Goal: Check status: Check status

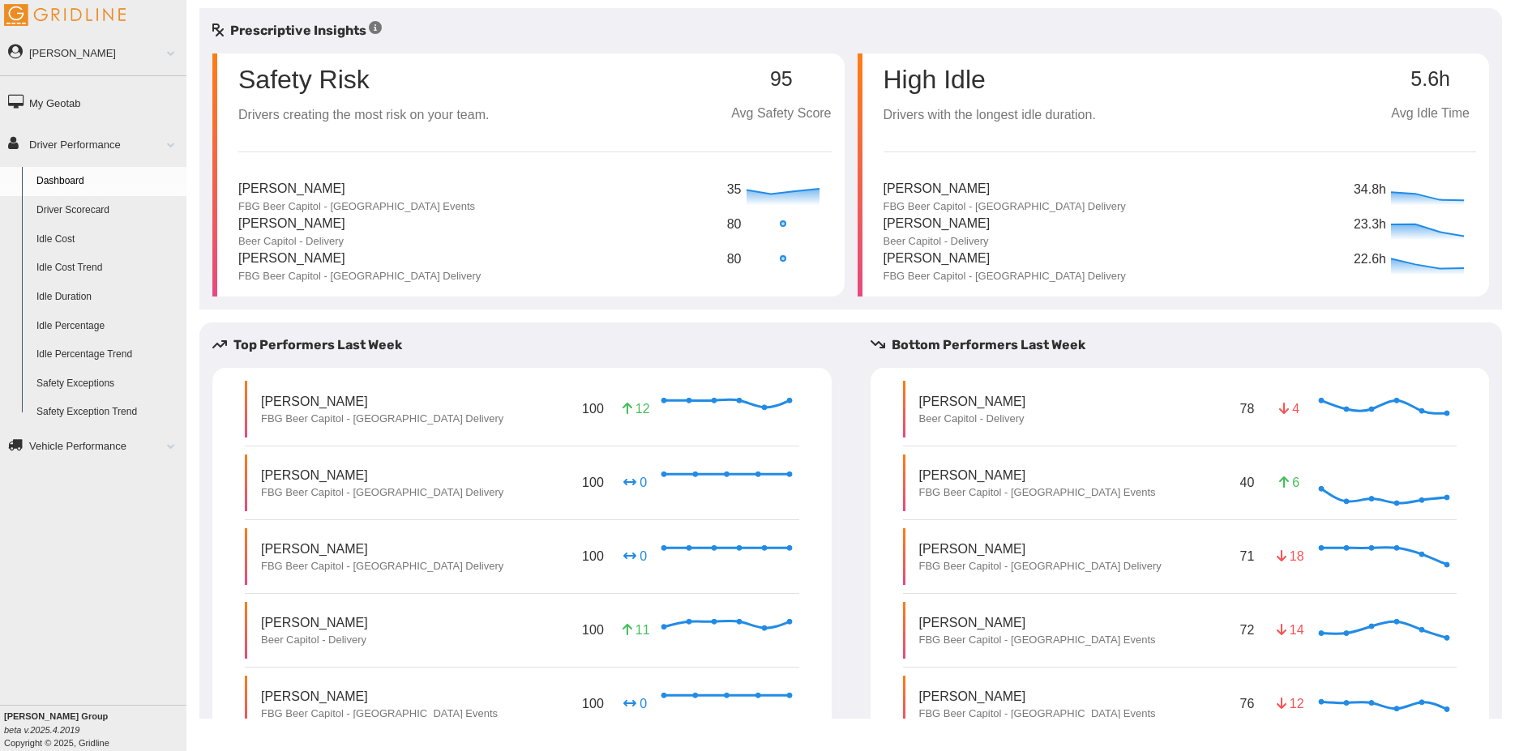
click at [109, 204] on link "Driver Scorecard" at bounding box center [107, 210] width 157 height 29
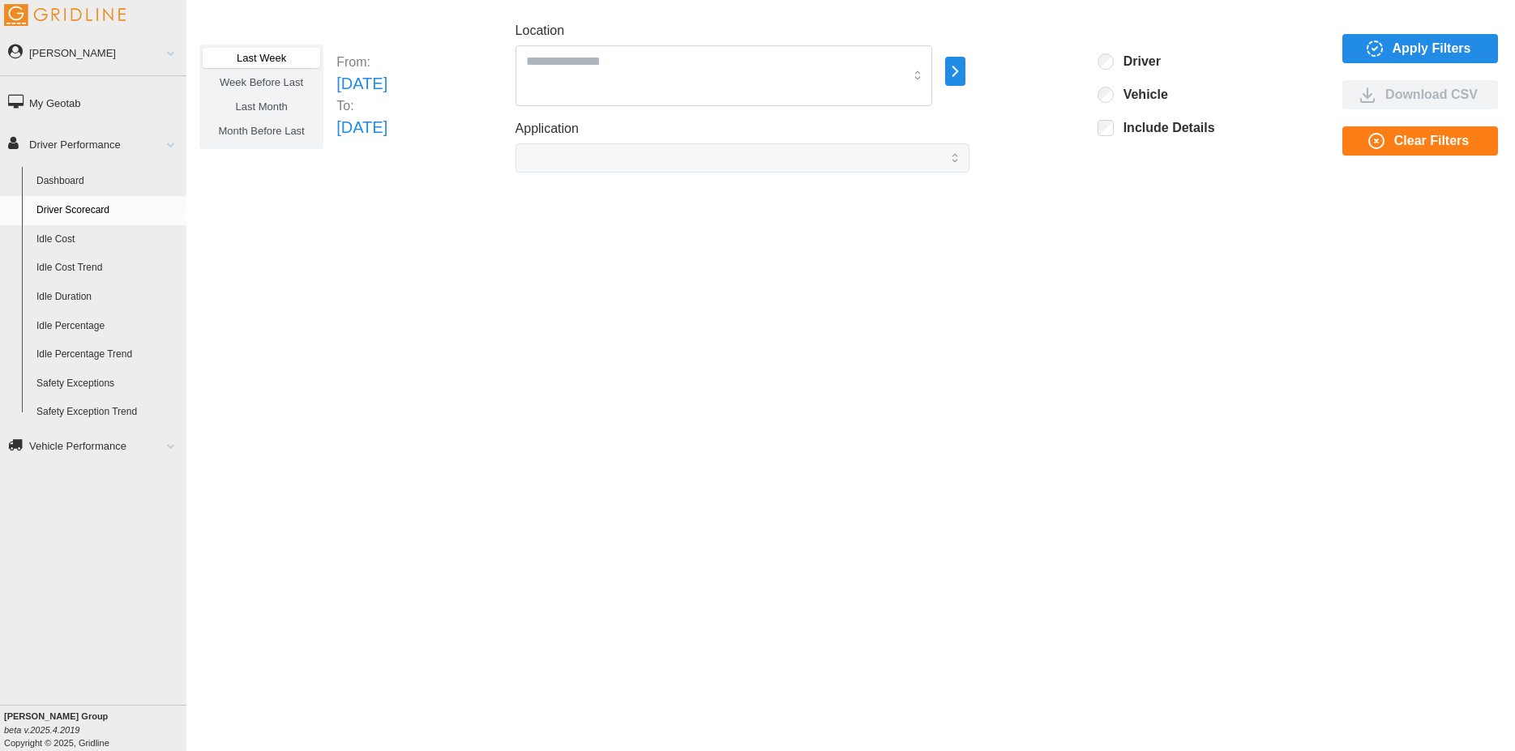
click at [267, 99] on label "Last Month" at bounding box center [262, 106] width 118 height 20
click at [276, 126] on span "Month Before Last" at bounding box center [262, 131] width 86 height 12
click at [272, 105] on span "Last Month" at bounding box center [261, 107] width 52 height 12
click at [274, 84] on span "Week Before Last" at bounding box center [261, 82] width 83 height 12
click at [281, 56] on span "Last Week" at bounding box center [261, 58] width 49 height 12
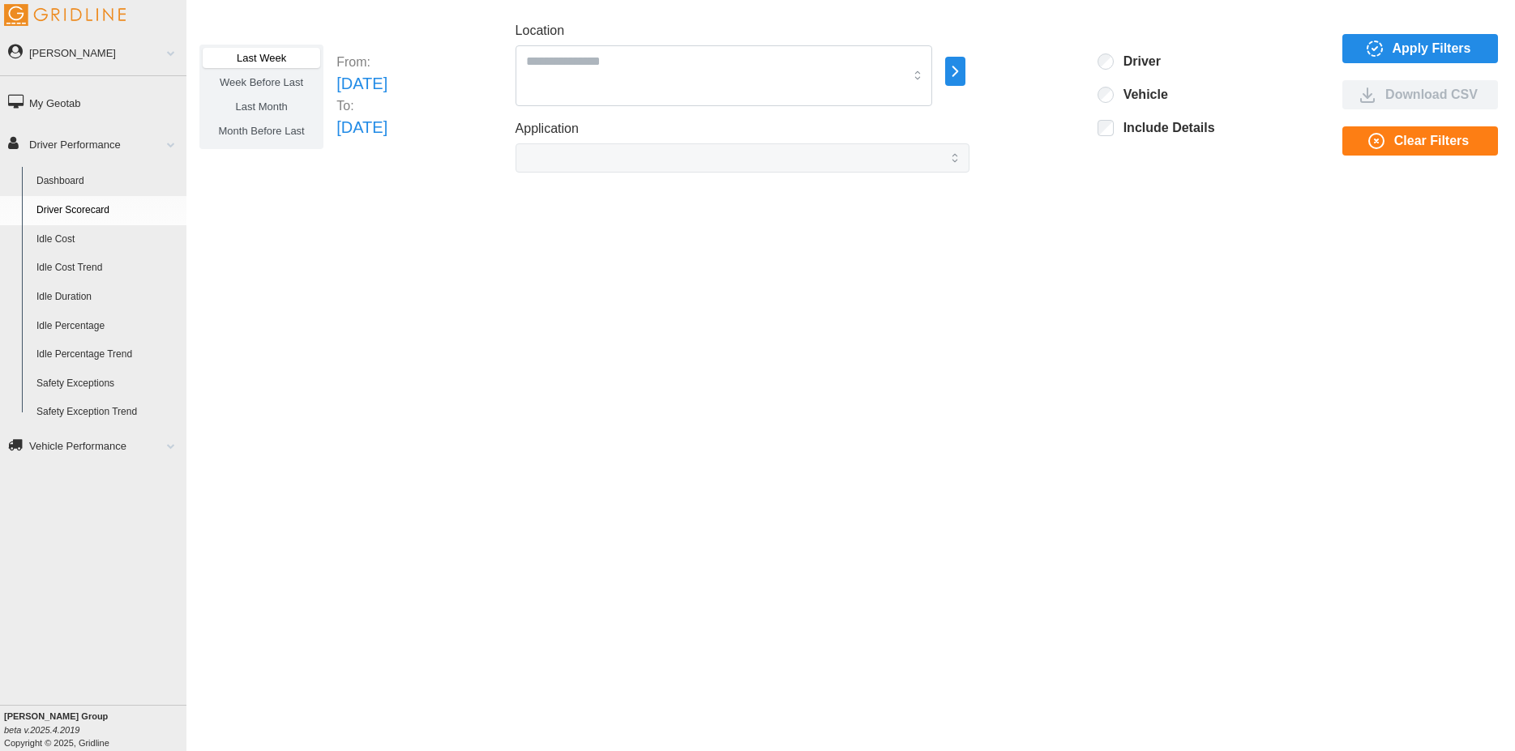
click at [965, 69] on icon "button" at bounding box center [955, 71] width 19 height 19
click at [1042, 56] on div at bounding box center [1043, 56] width 13 height 13
click at [1043, 70] on div at bounding box center [1043, 72] width 13 height 13
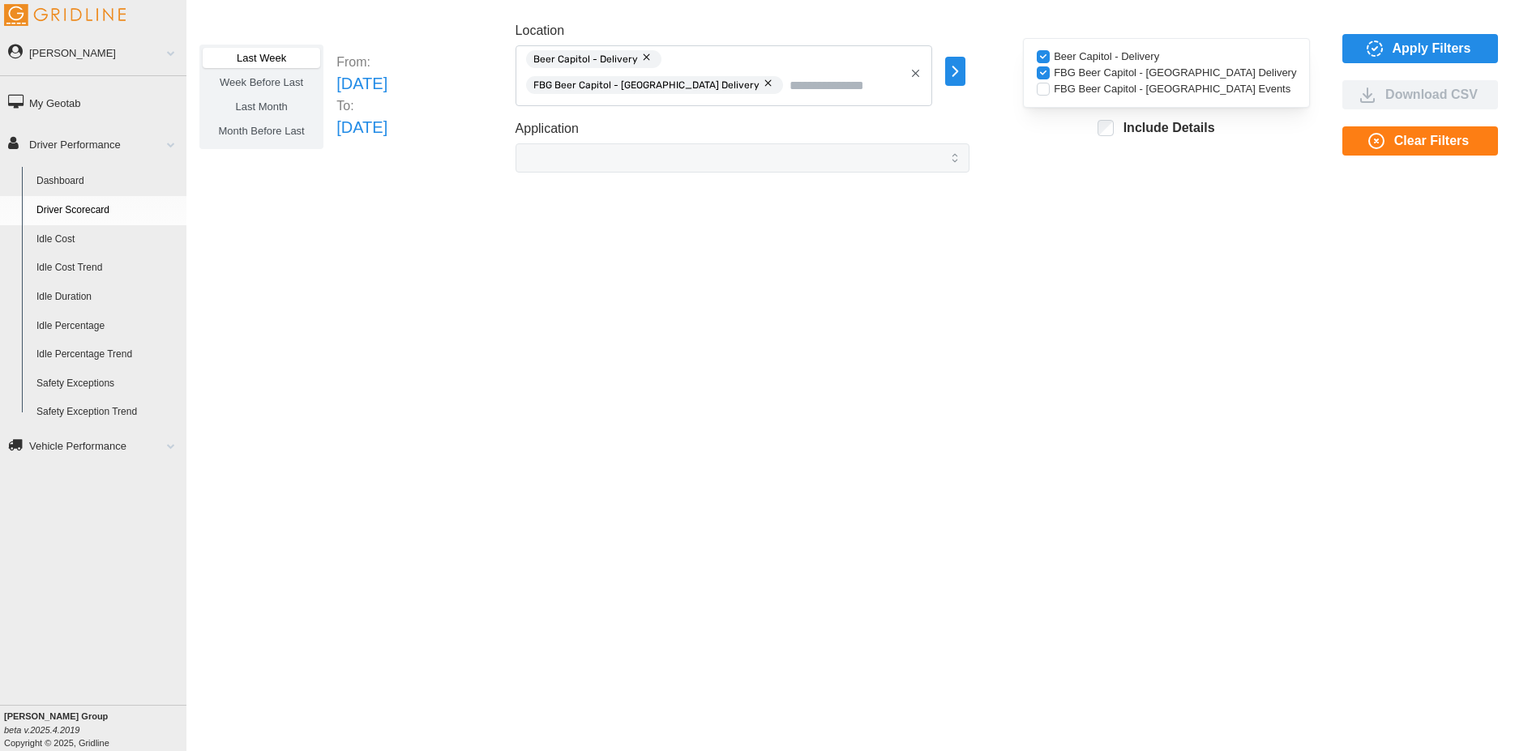
click at [274, 102] on span "Last Month" at bounding box center [261, 107] width 52 height 12
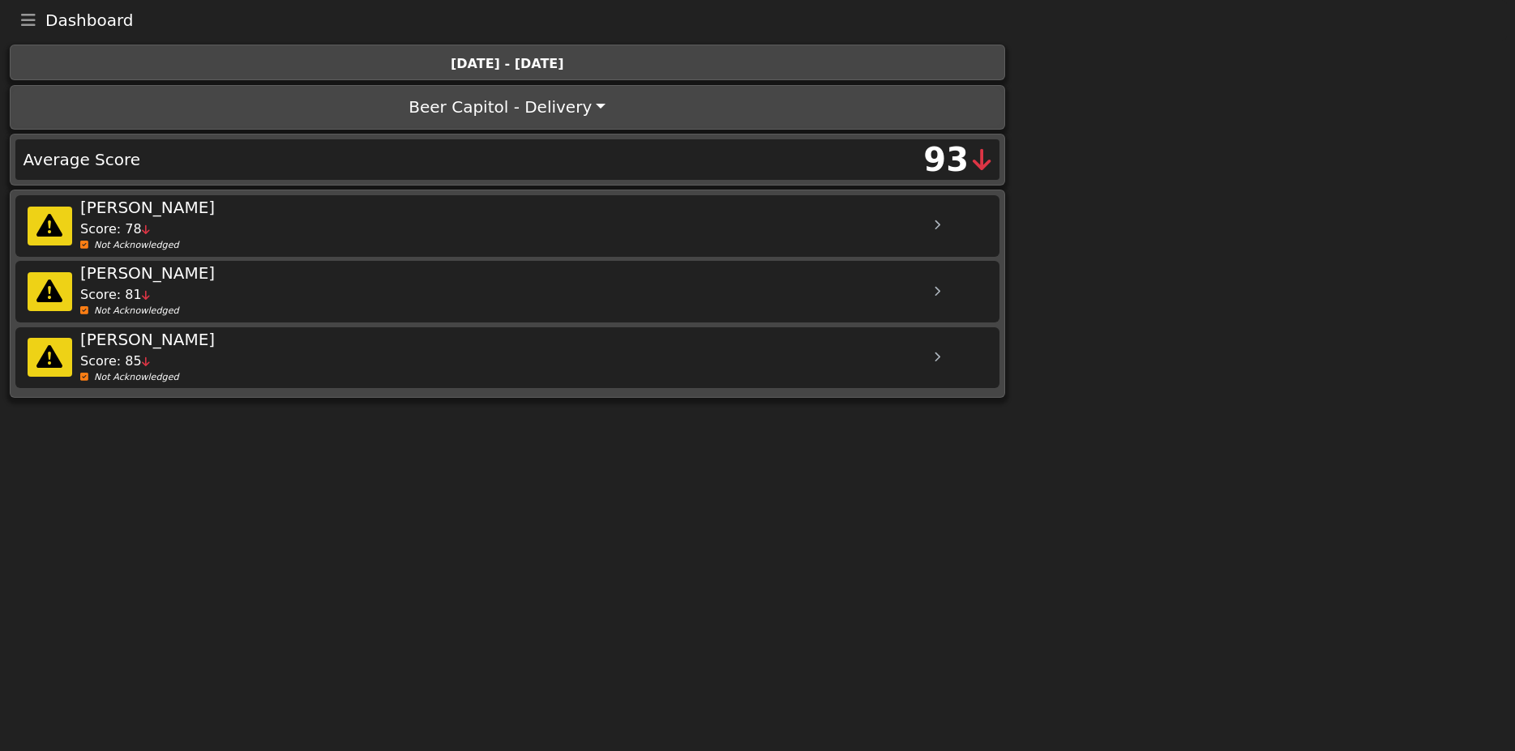
click at [554, 72] on div "[DATE] - [DATE]" at bounding box center [506, 63] width 975 height 19
click at [521, 67] on div "Aug 24th - Aug 30th" at bounding box center [506, 63] width 975 height 19
click at [456, 65] on div "Aug 24th - Aug 30th" at bounding box center [506, 63] width 975 height 19
click at [32, 22] on icon "Toggle navigation" at bounding box center [28, 20] width 15 height 16
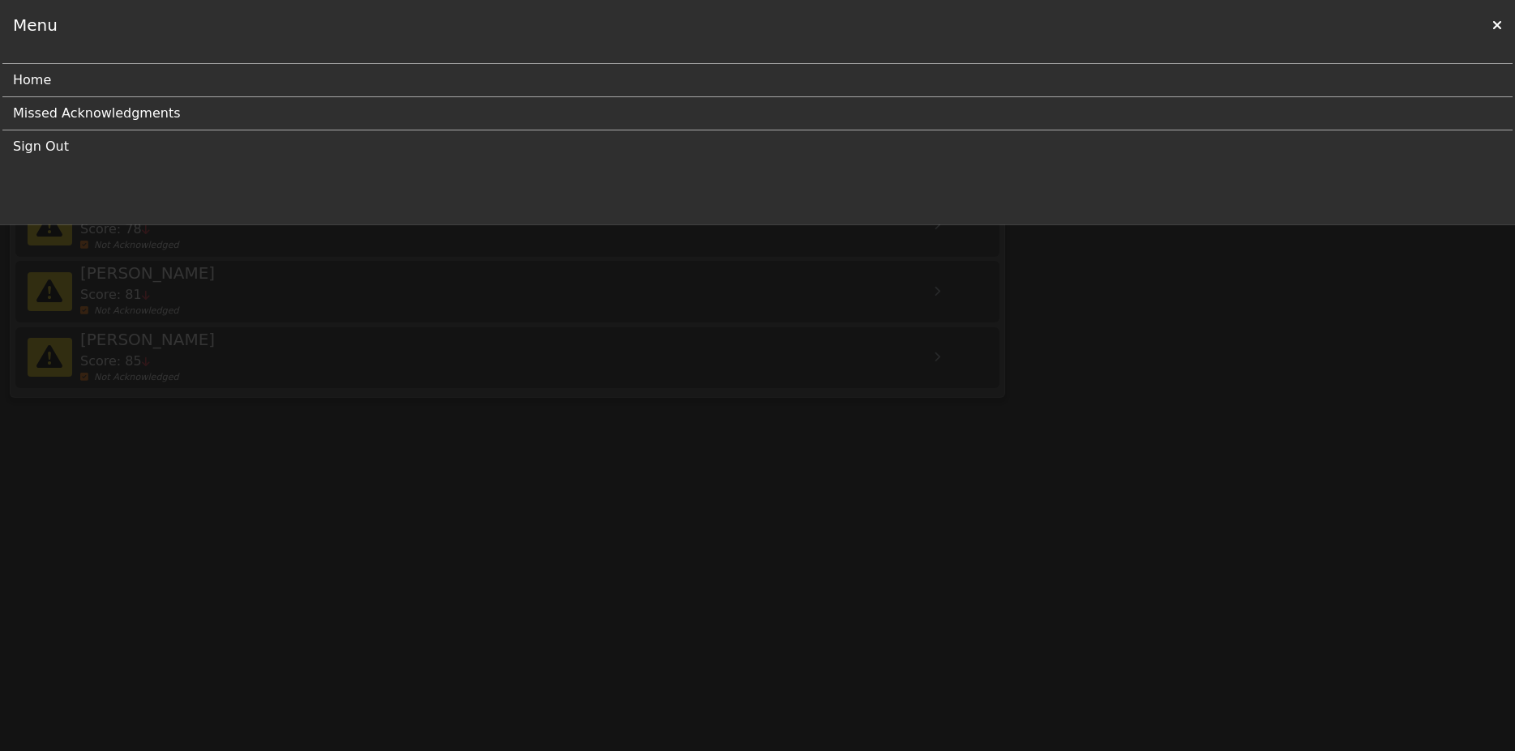
click at [1498, 19] on icon at bounding box center [1497, 25] width 10 height 13
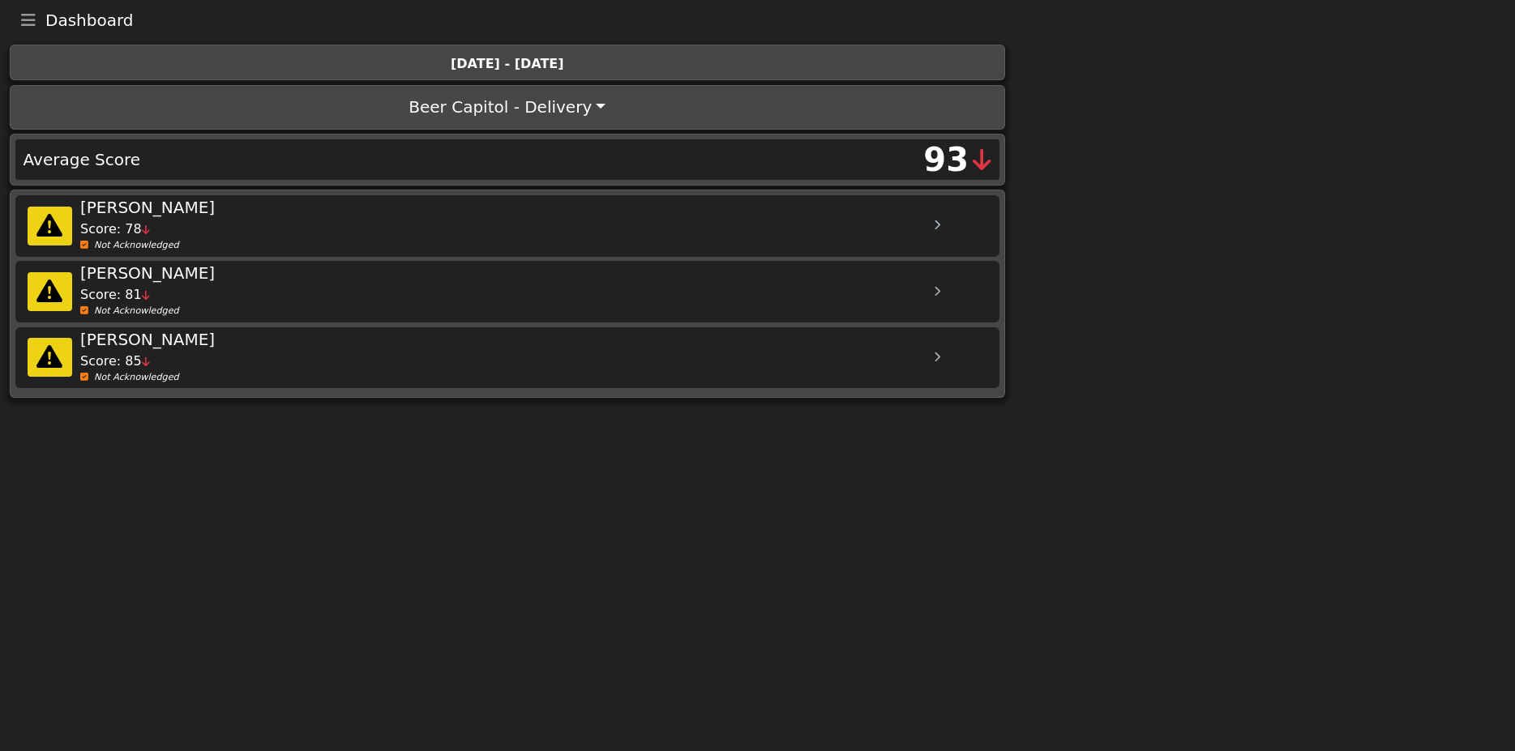
click at [516, 74] on div "Aug 24th - Aug 30th" at bounding box center [506, 63] width 975 height 19
click at [491, 73] on div "Aug 24th - Aug 30th" at bounding box center [506, 63] width 975 height 19
click at [491, 70] on div "Aug 24th - Aug 30th" at bounding box center [506, 63] width 975 height 19
click at [491, 67] on div "Aug 24th - Aug 30th" at bounding box center [506, 63] width 975 height 19
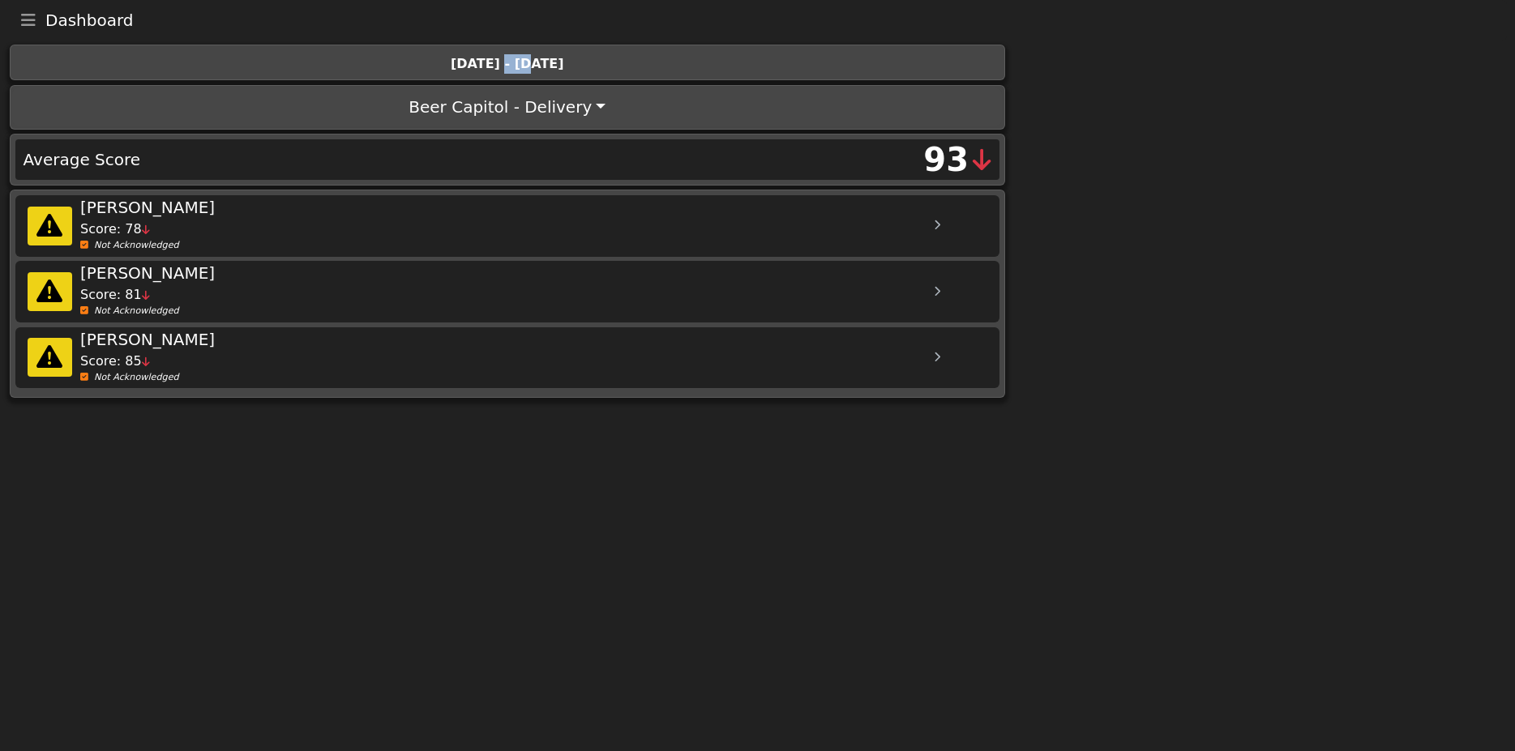
click at [526, 65] on div "Aug 24th - Aug 30th" at bounding box center [506, 63] width 975 height 19
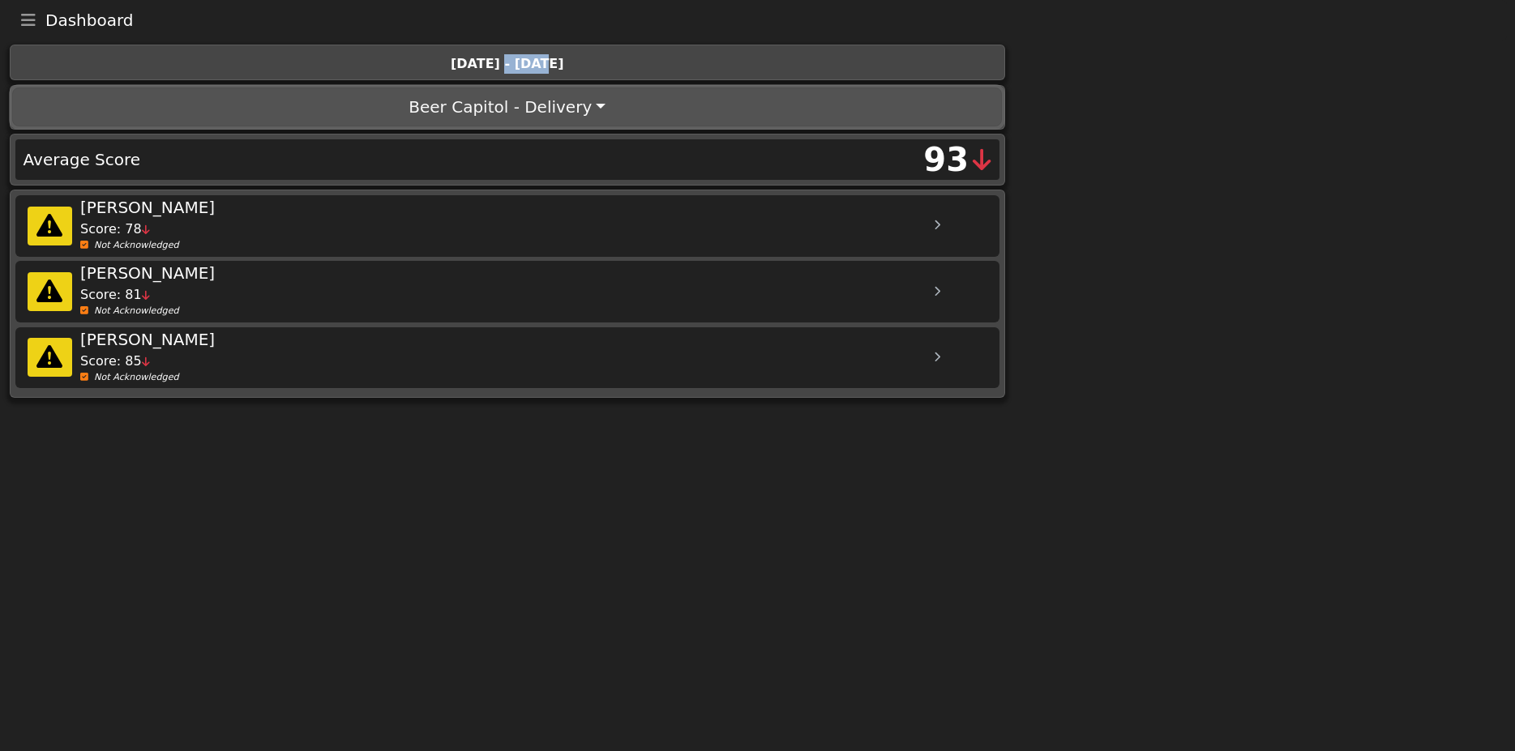
click at [571, 109] on button "Beer Capitol - Delivery" at bounding box center [507, 107] width 990 height 39
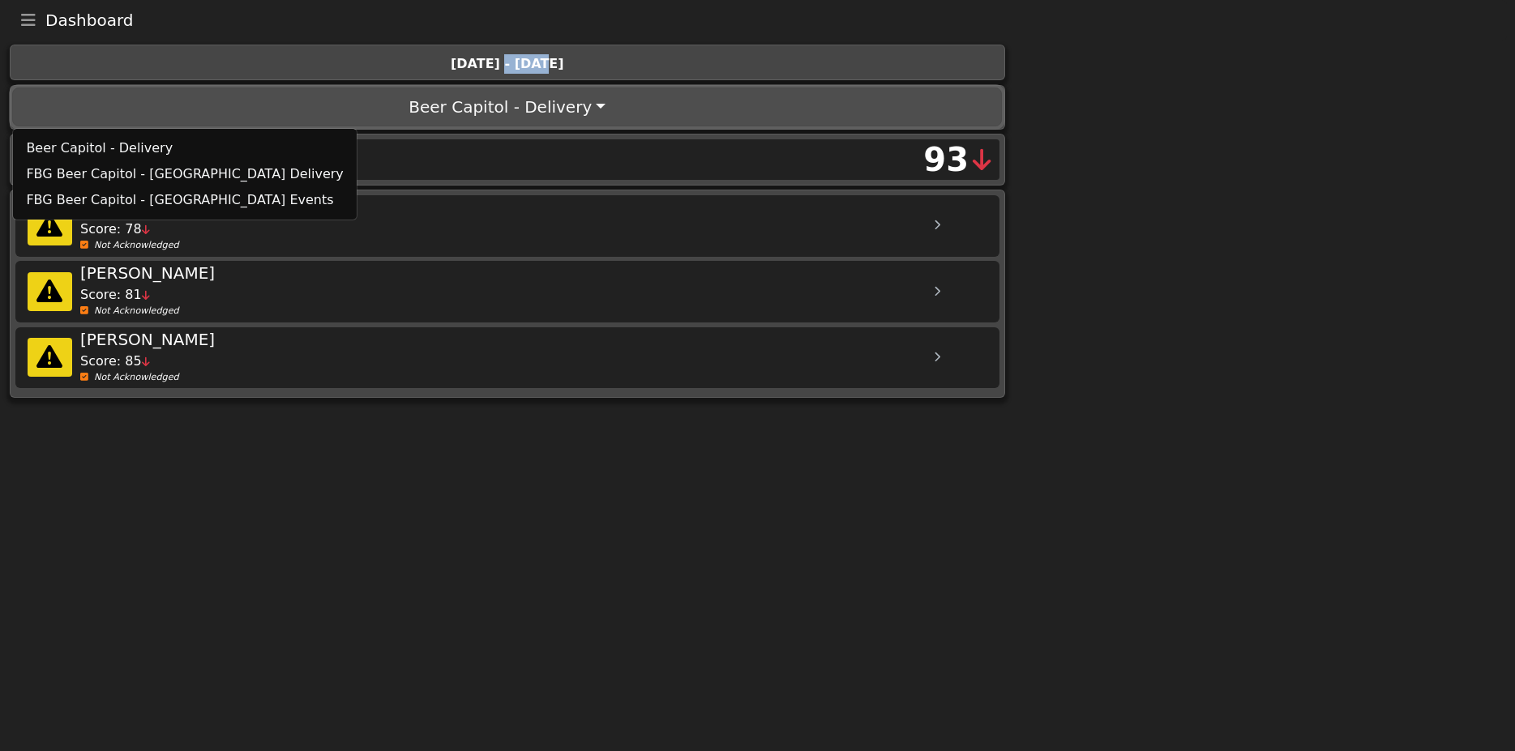
click at [575, 109] on button "Beer Capitol - Delivery" at bounding box center [507, 107] width 990 height 39
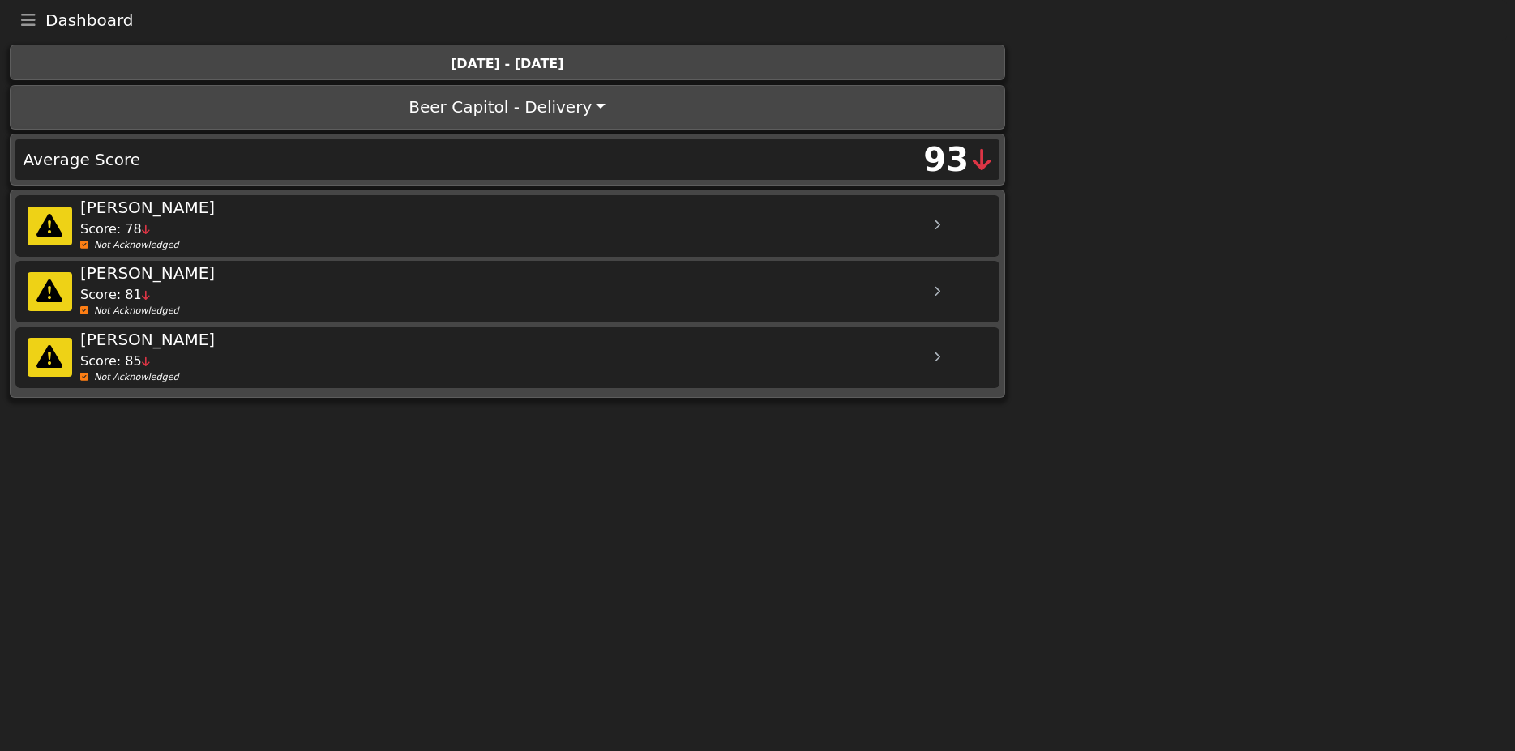
click at [931, 224] on div at bounding box center [937, 226] width 41 height 41
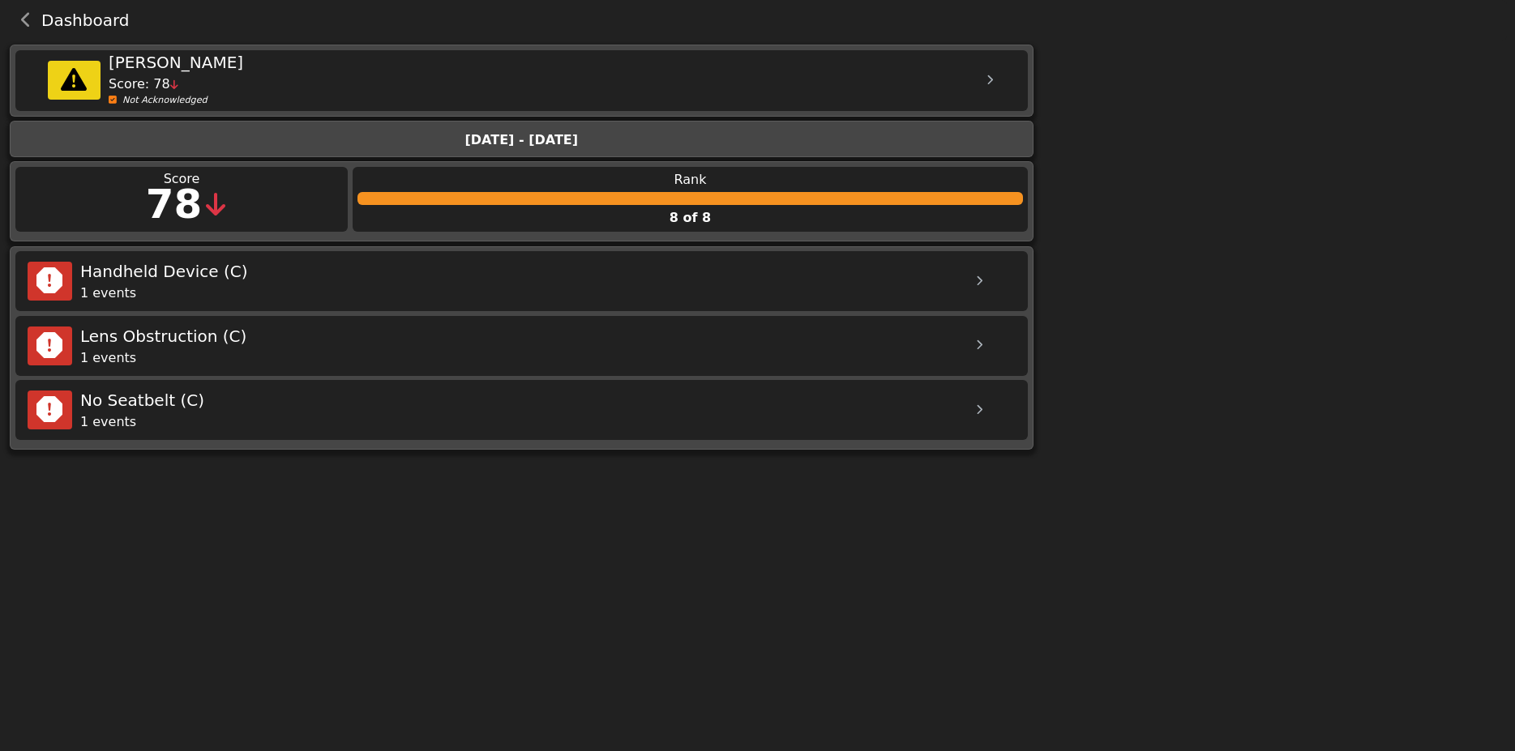
click at [977, 348] on div at bounding box center [979, 346] width 41 height 41
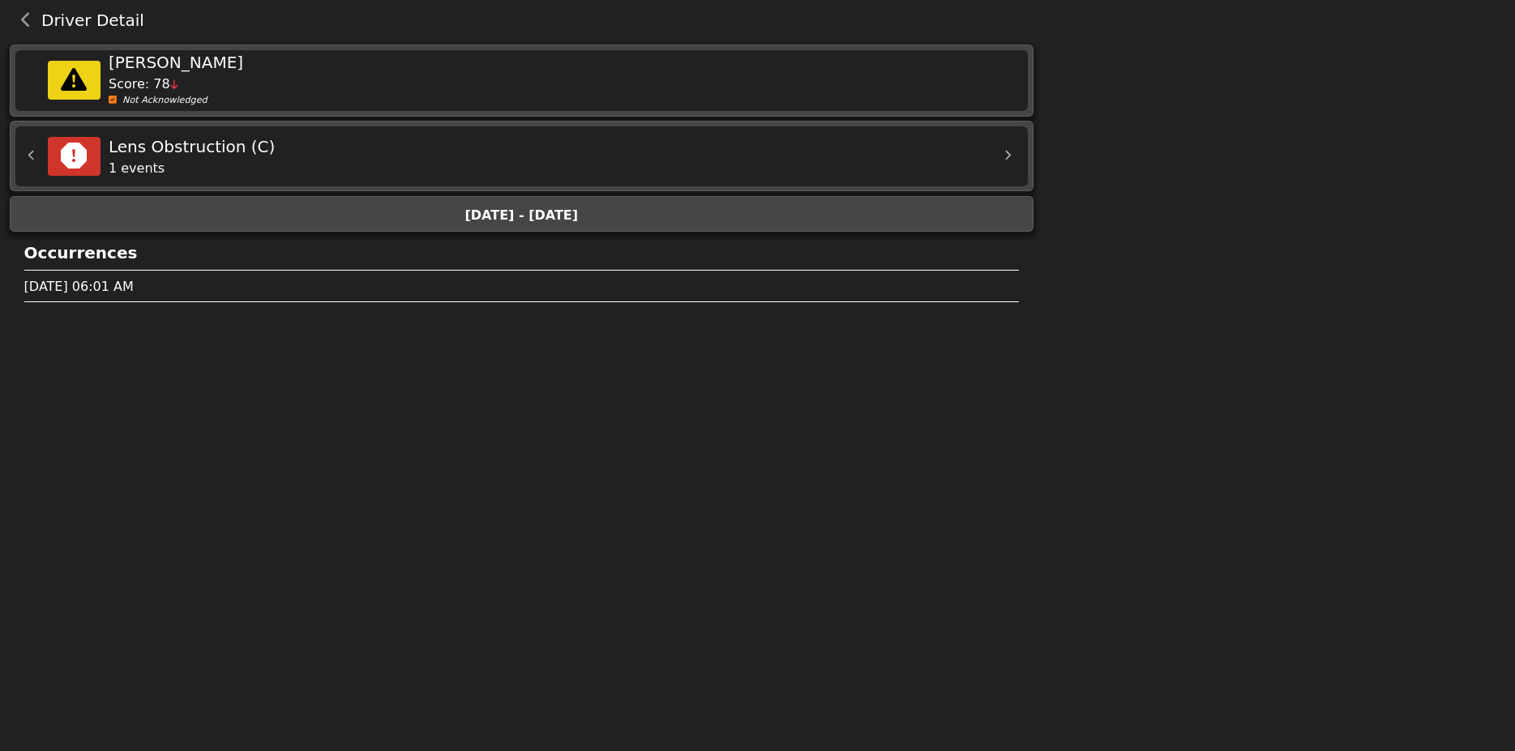
click at [31, 22] on icon "back navigation" at bounding box center [26, 20] width 11 height 16
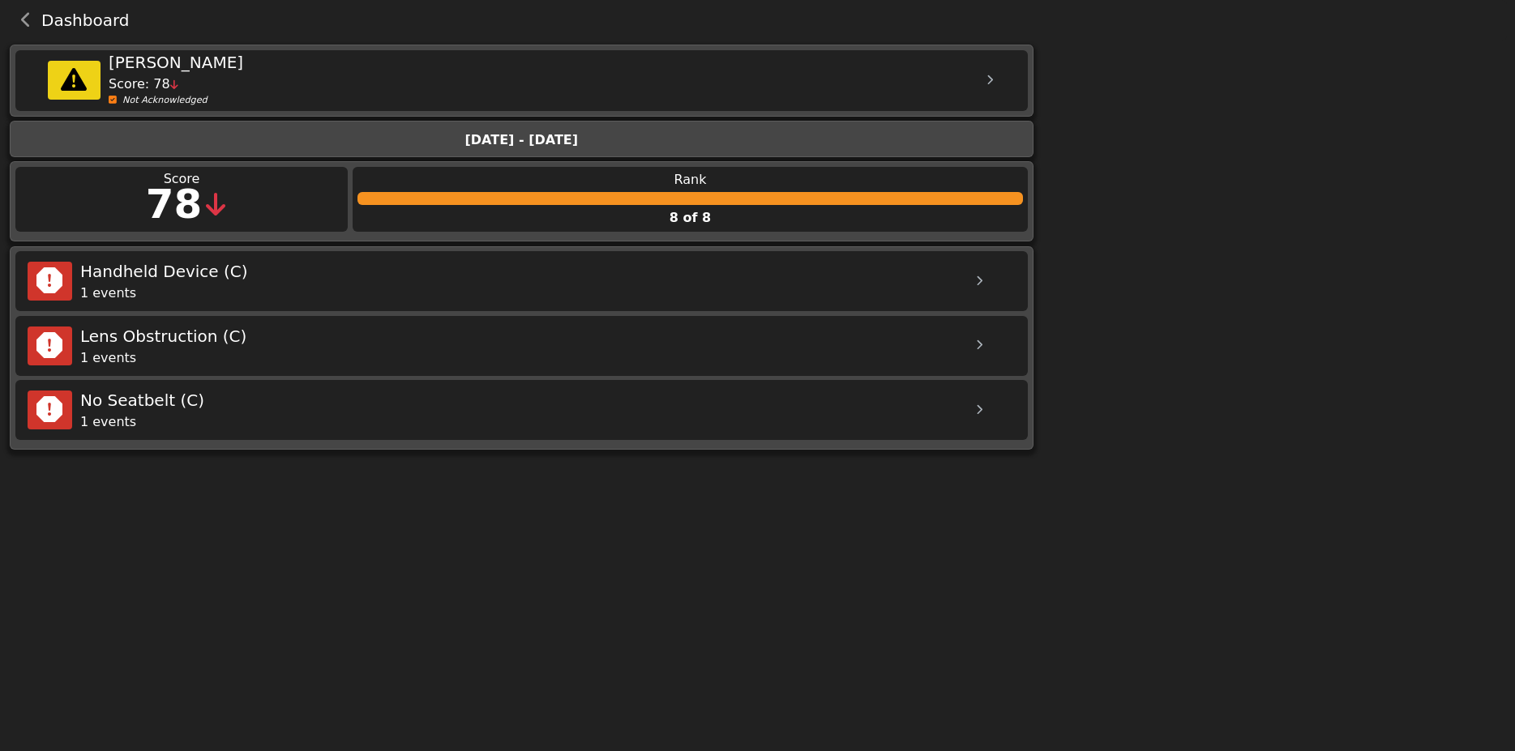
click at [31, 22] on icon "back navigation" at bounding box center [26, 20] width 11 height 16
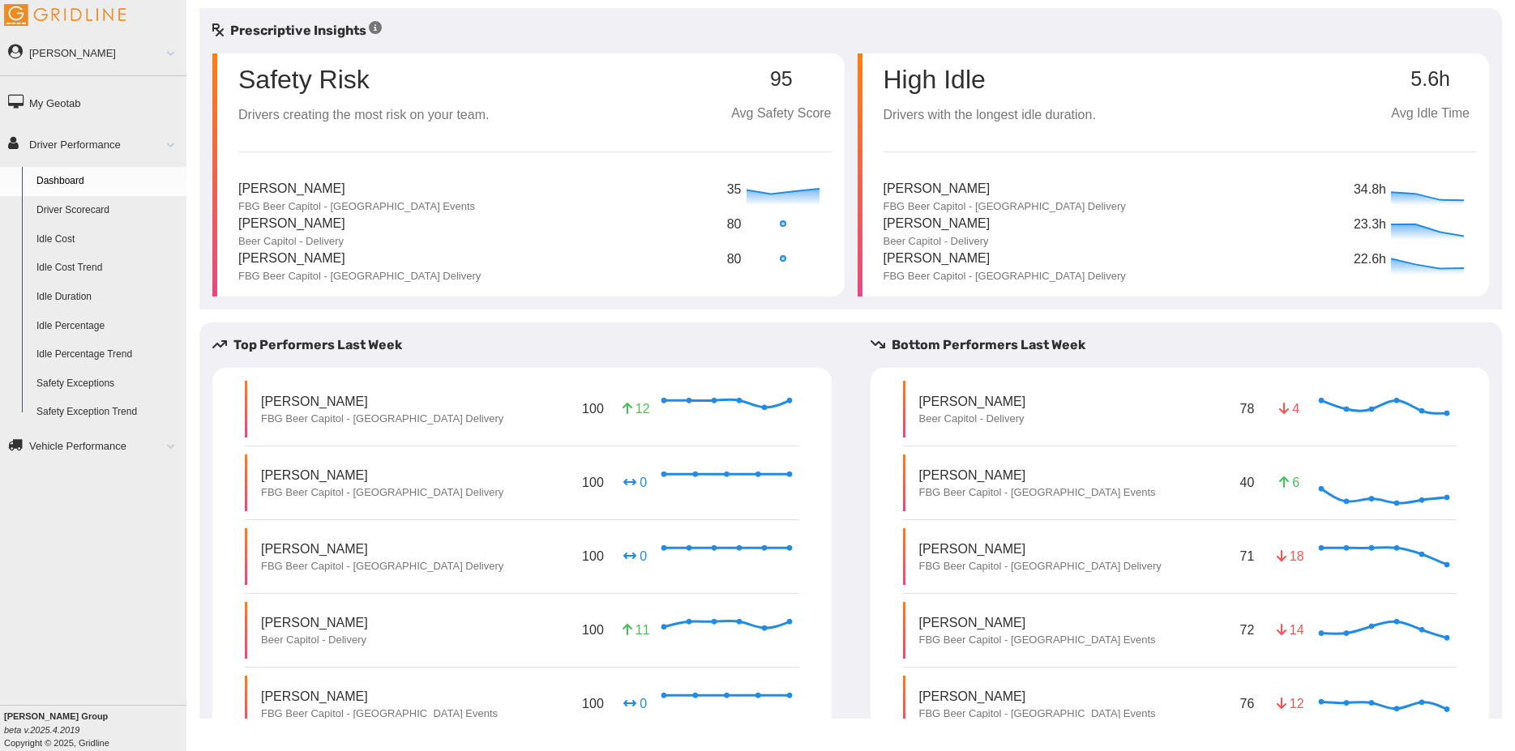
click at [103, 212] on link "Driver Scorecard" at bounding box center [107, 210] width 157 height 29
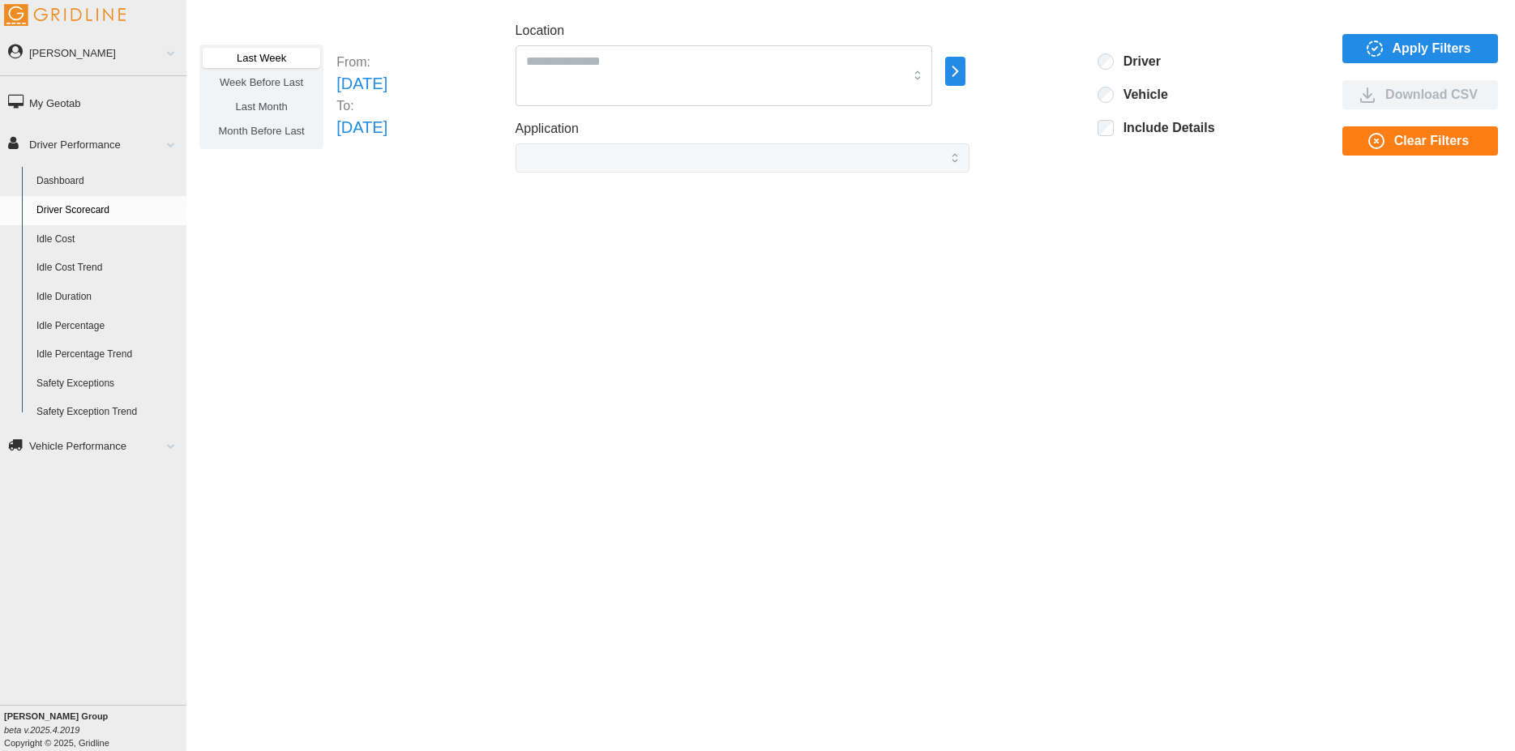
click at [1444, 50] on span "Apply Filters" at bounding box center [1432, 49] width 79 height 28
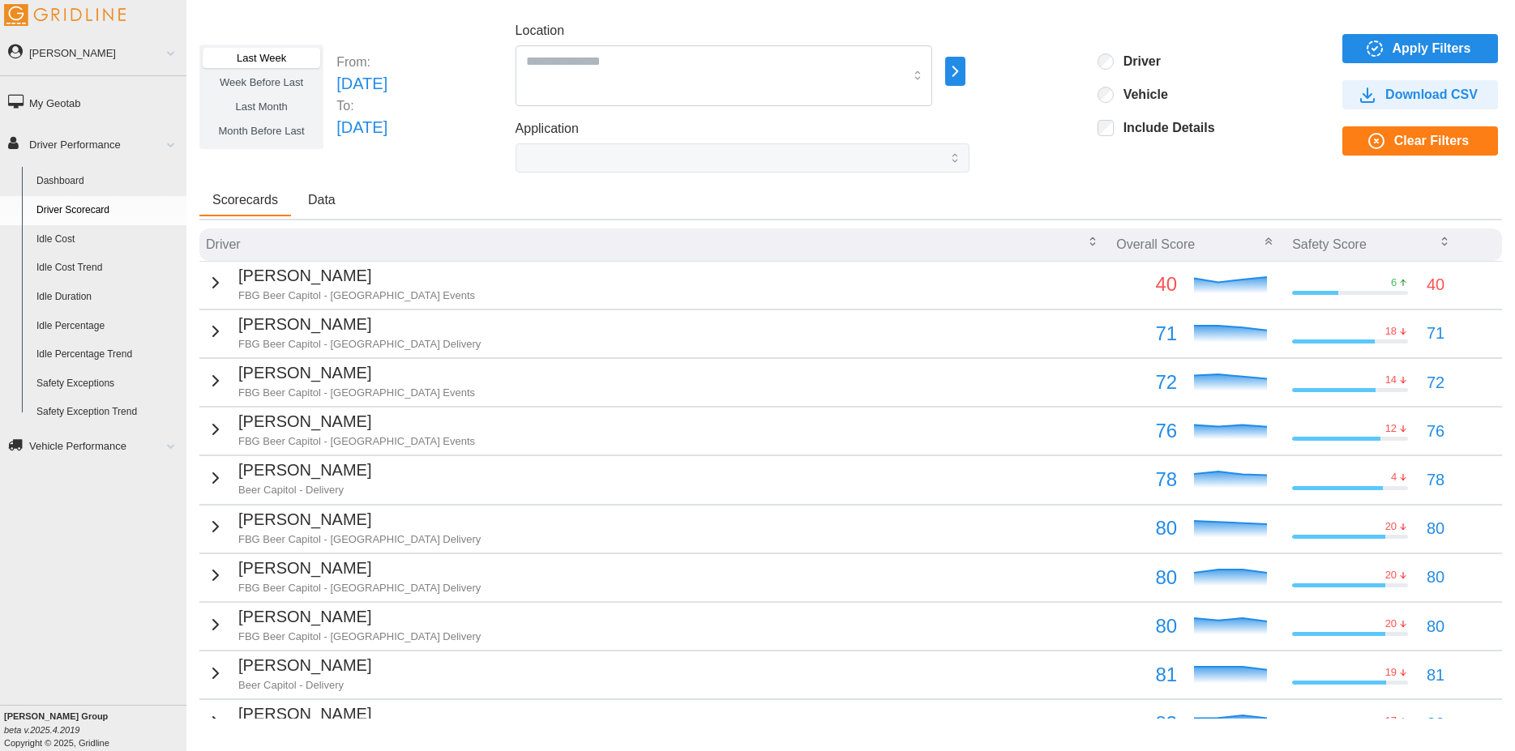
click at [280, 105] on span "Last Month" at bounding box center [261, 107] width 52 height 12
click at [1399, 147] on span "Clear Filters" at bounding box center [1431, 141] width 75 height 28
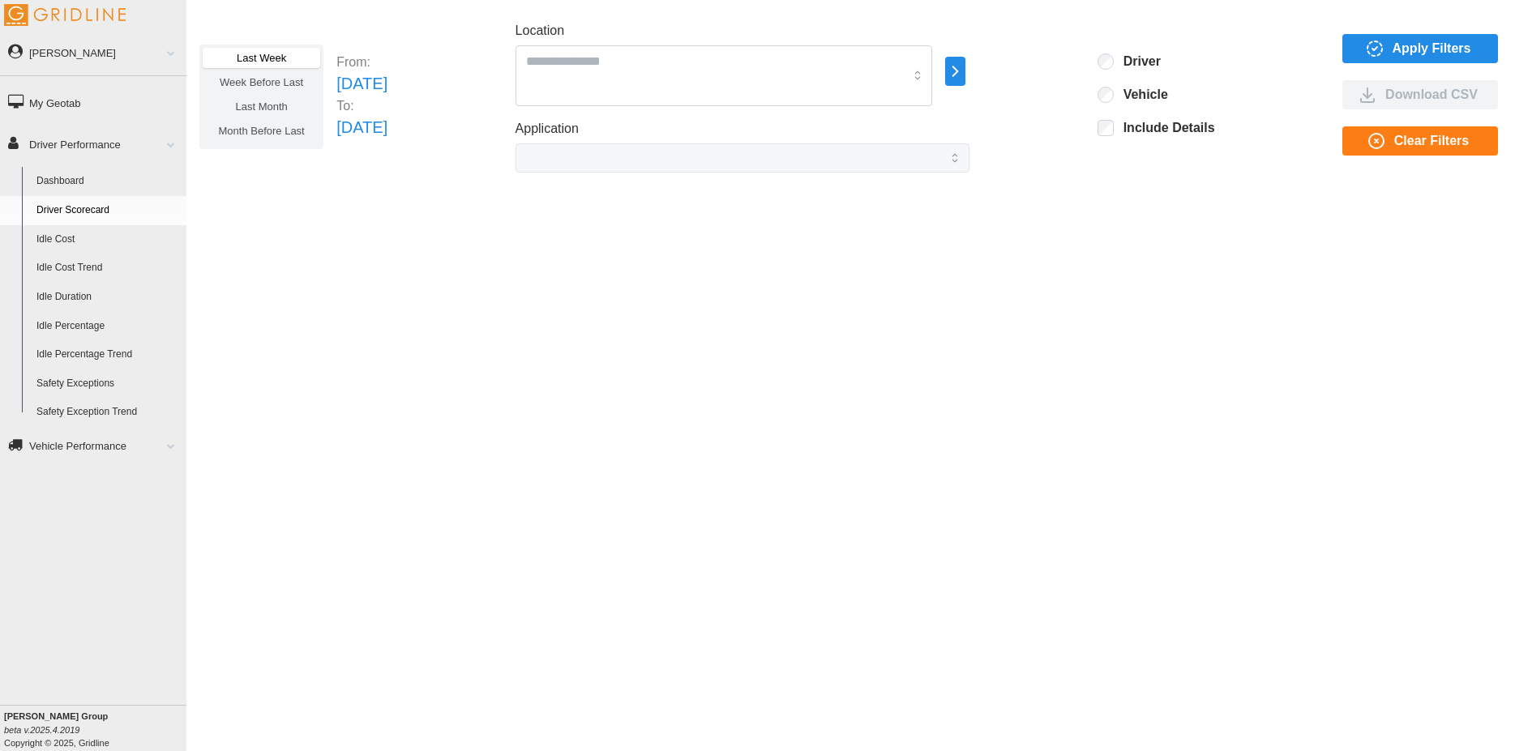
click at [278, 111] on span "Last Month" at bounding box center [261, 107] width 52 height 12
click at [387, 134] on p "[DATE]" at bounding box center [361, 127] width 51 height 25
drag, startPoint x: 457, startPoint y: 126, endPoint x: 349, endPoint y: 126, distance: 107.8
click at [349, 126] on div "Last Week Week Before Last Last Month Month Before Last From: Tue Jul 01 2025 T…" at bounding box center [850, 97] width 1303 height 152
click at [386, 256] on div "Last Week Week Before Last Last Month Month Before Last From: Tue Jul 01 2025 T…" at bounding box center [850, 363] width 1329 height 711
